Goal: Task Accomplishment & Management: Manage account settings

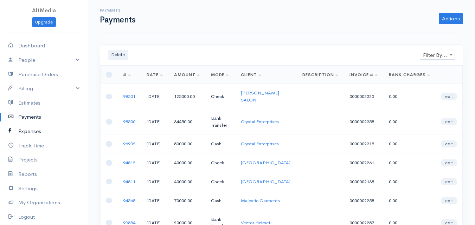
click at [39, 134] on link "Expenses" at bounding box center [44, 131] width 88 height 14
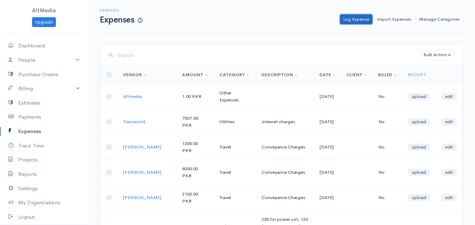
click at [362, 18] on link "Log Expense" at bounding box center [356, 19] width 32 height 10
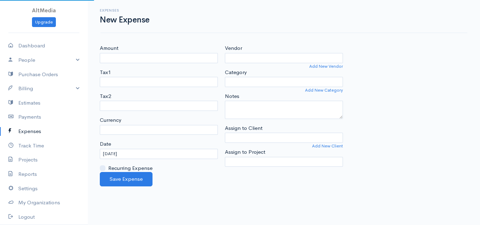
select select "PKR"
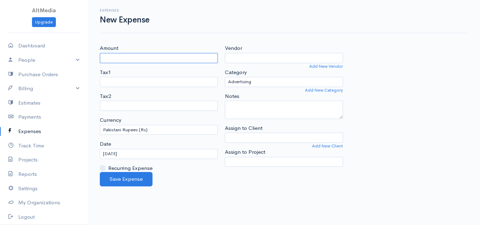
click at [179, 59] on input "Amount" at bounding box center [159, 58] width 118 height 10
type input "49500"
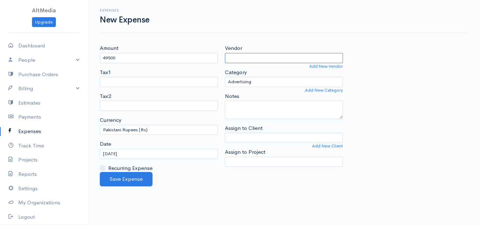
click at [267, 59] on input "Vendor" at bounding box center [284, 58] width 118 height 10
type input "[PERSON_NAME] [PERSON_NAME]"
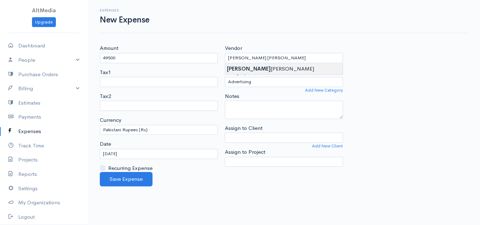
click at [264, 68] on body "AltMedia Upgrade Dashboard People Clients Vendors Staff Users Purchase Orders B…" at bounding box center [240, 112] width 480 height 225
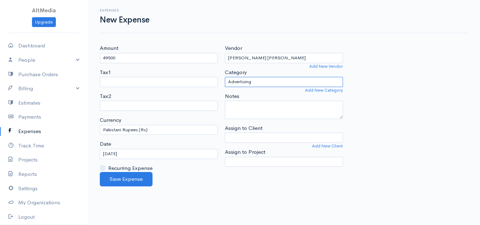
click at [294, 84] on select "Advertising Car & Truck Expenses Commission Contractors Education Education and…" at bounding box center [284, 82] width 118 height 10
select select "Salary"
click at [225, 77] on select "Advertising Car & Truck Expenses Commission Contractors Education Education and…" at bounding box center [284, 82] width 118 height 10
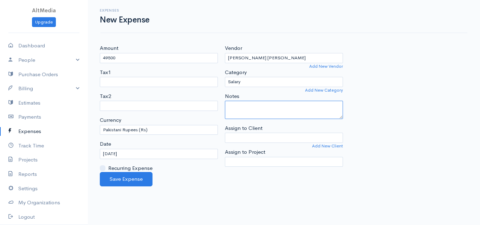
click at [277, 112] on textarea "Notes" at bounding box center [284, 110] width 118 height 18
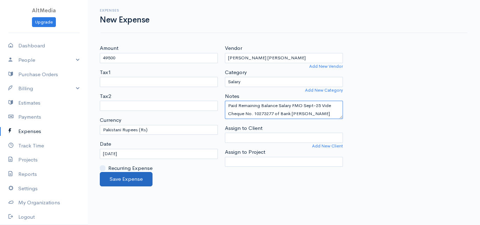
type textarea "Paid Remaining Balance Salary FMO Sept-25 Vide Cheque No. 10273277 of Bank [PER…"
click at [137, 183] on button "Save Expense" at bounding box center [126, 179] width 53 height 14
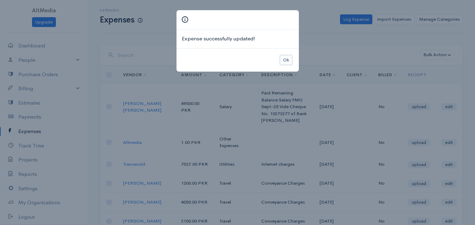
click at [282, 59] on button "Ok" at bounding box center [286, 60] width 12 height 10
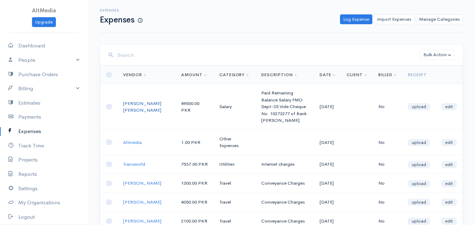
click at [130, 108] on link "[PERSON_NAME] [PERSON_NAME]" at bounding box center [142, 107] width 38 height 13
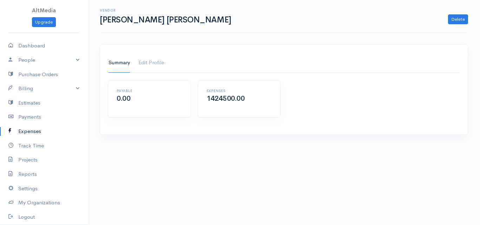
click at [32, 132] on link "Expenses" at bounding box center [44, 131] width 88 height 14
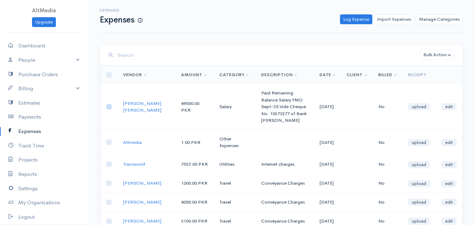
click at [107, 105] on input "checkbox" at bounding box center [109, 107] width 6 height 6
checkbox input "true"
click at [143, 104] on link "[PERSON_NAME] [PERSON_NAME]" at bounding box center [142, 107] width 38 height 13
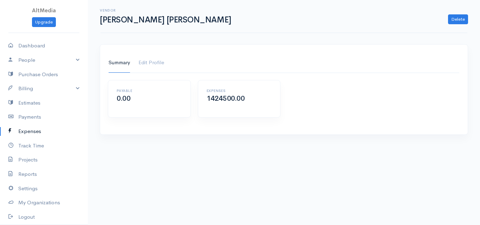
click at [33, 128] on link "Expenses" at bounding box center [44, 131] width 88 height 14
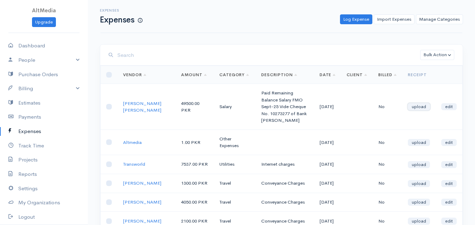
click at [420, 105] on link "upload" at bounding box center [419, 106] width 22 height 7
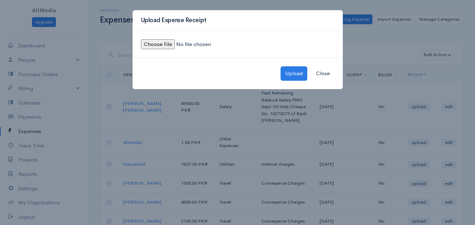
click at [325, 71] on button "Close" at bounding box center [322, 73] width 23 height 14
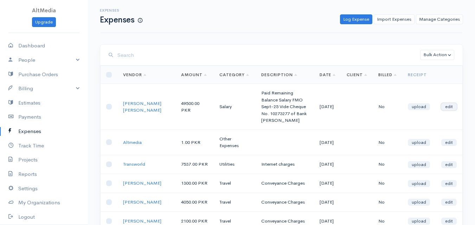
click at [455, 109] on link "edit" at bounding box center [448, 106] width 15 height 7
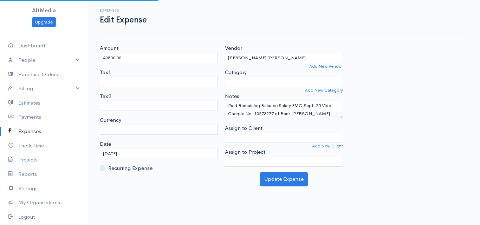
select select "PKR"
select select "Salary"
select select
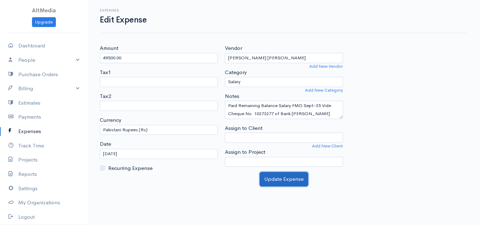
drag, startPoint x: 281, startPoint y: 182, endPoint x: 312, endPoint y: 161, distance: 37.3
click at [312, 161] on div "Amount 49500.00 Tax1 Service Tax 13% Service Tax Bank Charges Tax2 Service Tax …" at bounding box center [284, 115] width 392 height 142
click at [283, 177] on button "Update Expense" at bounding box center [284, 179] width 48 height 14
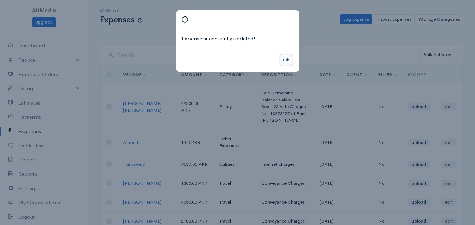
click at [280, 57] on button "Ok" at bounding box center [286, 60] width 12 height 10
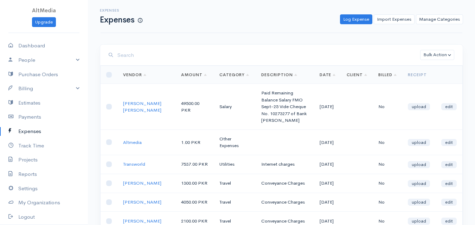
click at [111, 104] on td at bounding box center [109, 107] width 17 height 46
click at [110, 106] on input "checkbox" at bounding box center [109, 107] width 6 height 6
checkbox input "true"
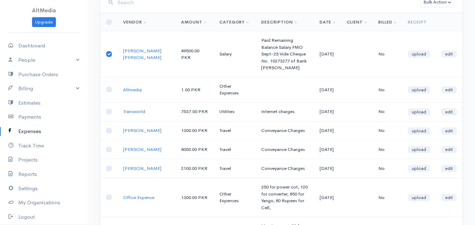
scroll to position [19, 0]
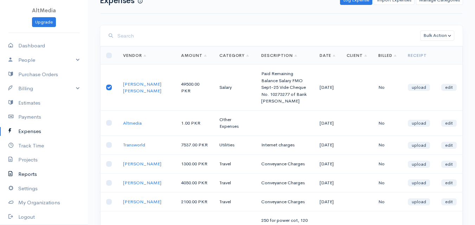
click at [30, 176] on link "Reports" at bounding box center [44, 174] width 88 height 14
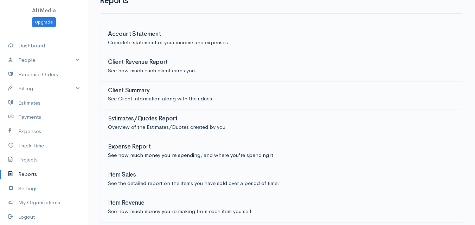
click at [169, 153] on p "See how much money you're spending, and where you're spending it." at bounding box center [281, 155] width 347 height 8
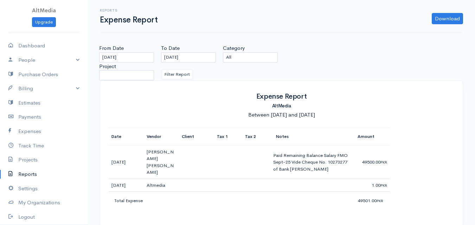
scroll to position [4, 0]
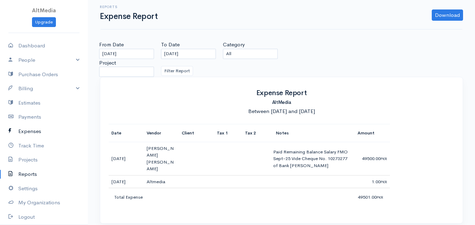
click at [29, 134] on link "Expenses" at bounding box center [44, 131] width 88 height 14
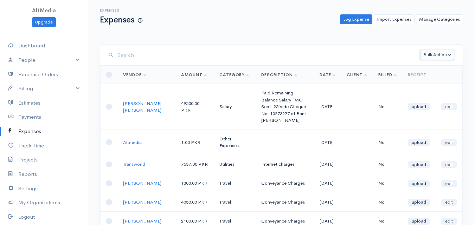
click at [444, 52] on button "Bulk Action" at bounding box center [437, 55] width 34 height 10
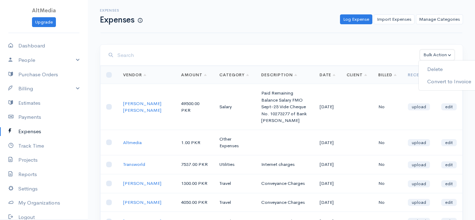
click at [444, 52] on button "Bulk Action" at bounding box center [437, 55] width 34 height 10
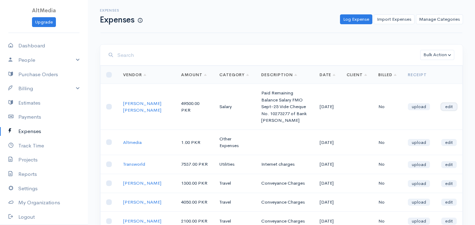
click at [454, 106] on link "edit" at bounding box center [448, 106] width 15 height 7
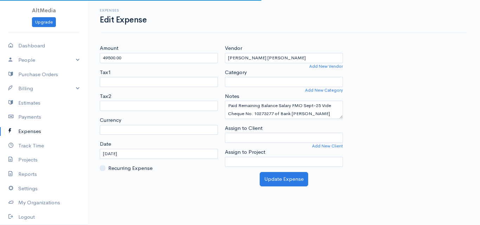
select select "PKR"
select select "Salary"
select select
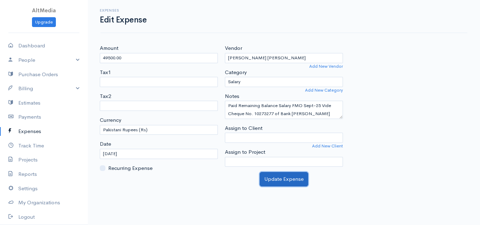
click at [302, 181] on button "Update Expense" at bounding box center [284, 179] width 48 height 14
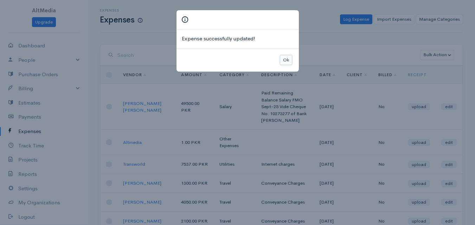
click at [282, 58] on button "Ok" at bounding box center [286, 60] width 12 height 10
